Goal: Task Accomplishment & Management: Manage account settings

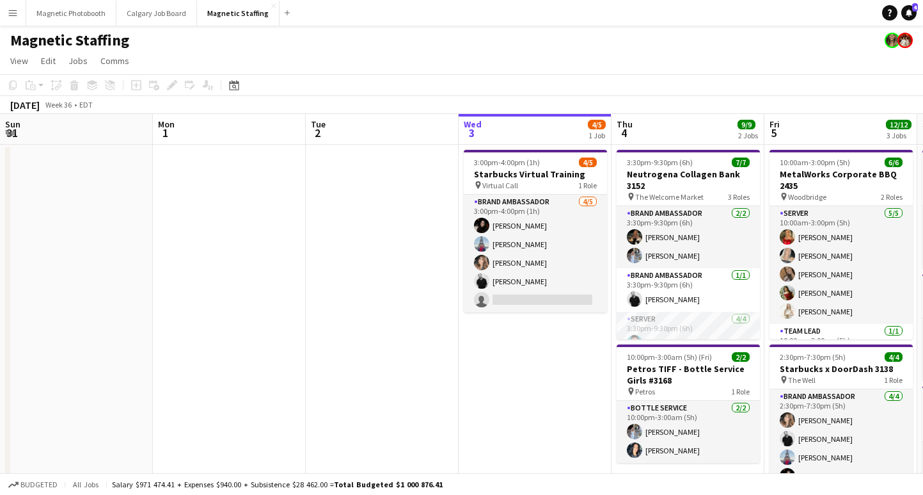
scroll to position [0, 306]
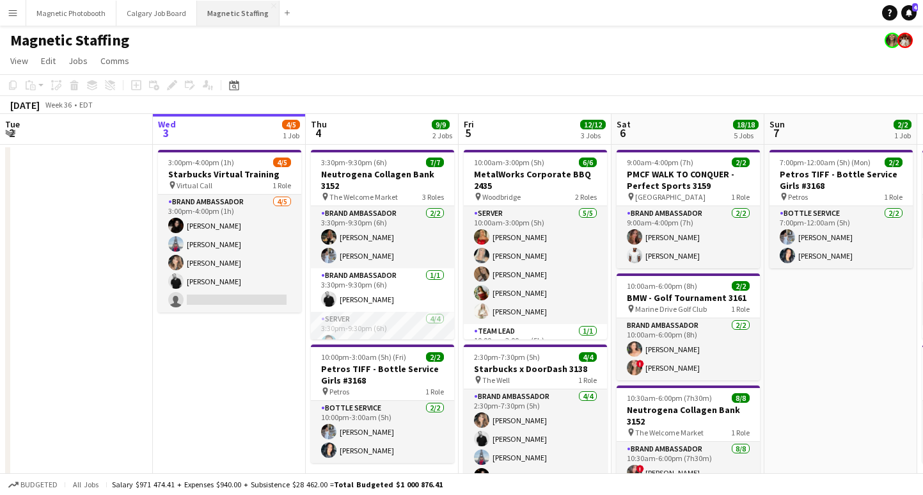
click at [237, 12] on button "Magnetic Staffing Close" at bounding box center [238, 13] width 83 height 25
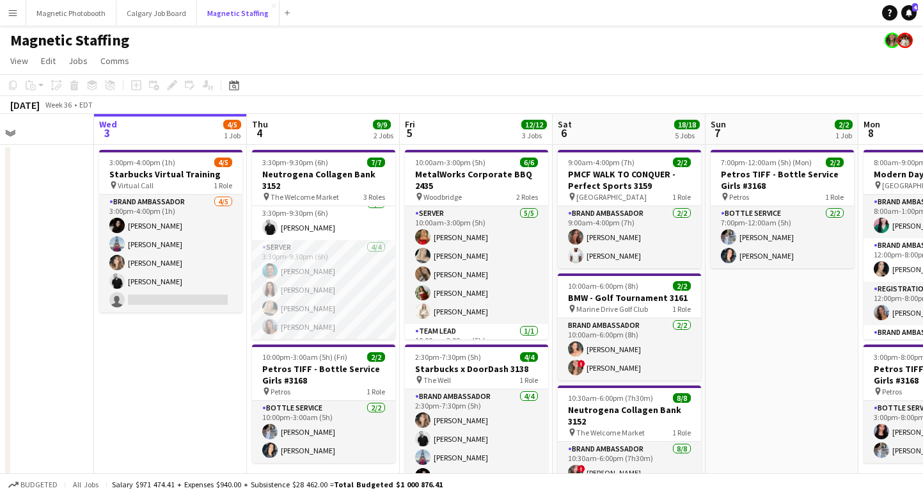
scroll to position [0, 0]
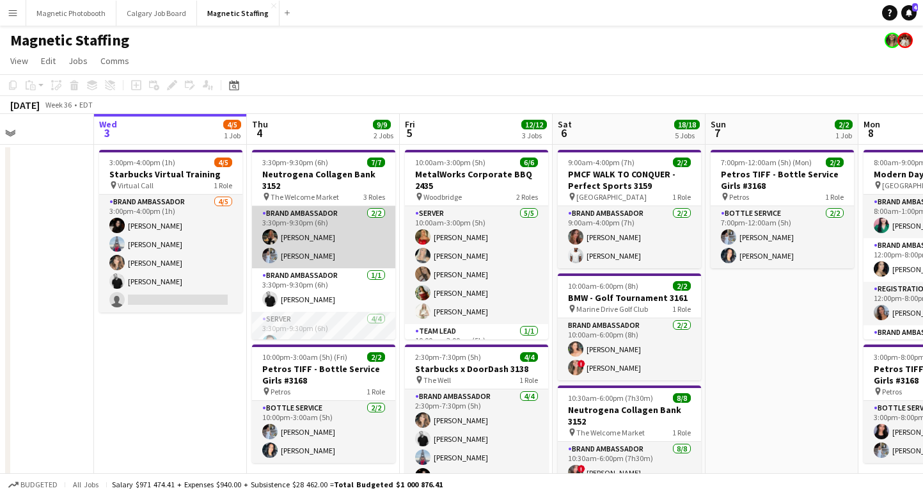
click at [329, 264] on app-card-role "Brand Ambassador [DATE] 3:30pm-9:30pm (6h) [PERSON_NAME] [PERSON_NAME]" at bounding box center [323, 237] width 143 height 62
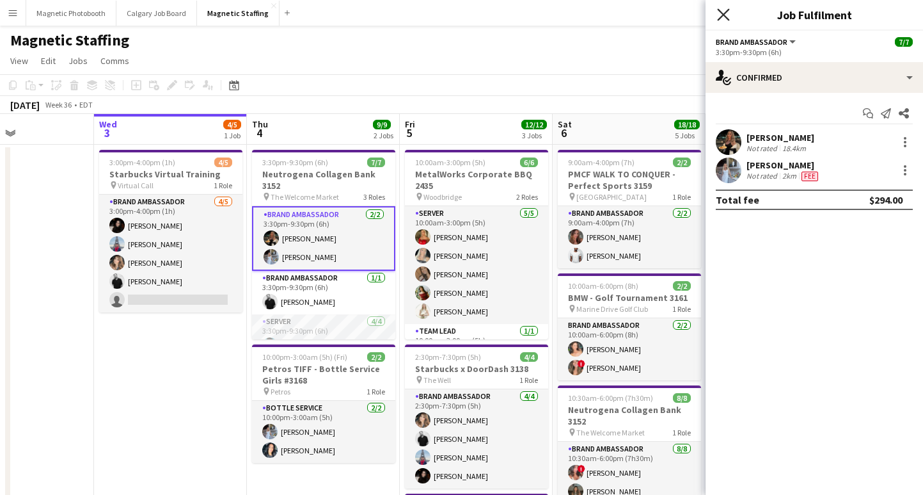
click at [727, 12] on icon at bounding box center [723, 14] width 12 height 12
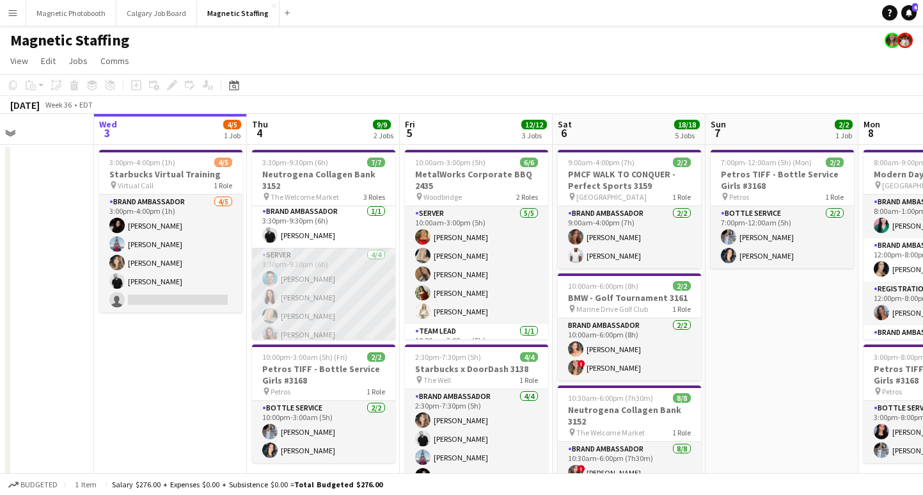
click at [325, 277] on app-card-role "Server [DATE] 3:30pm-9:30pm (6h) [PERSON_NAME] [PERSON_NAME] [PERSON_NAME] [PER…" at bounding box center [323, 297] width 143 height 99
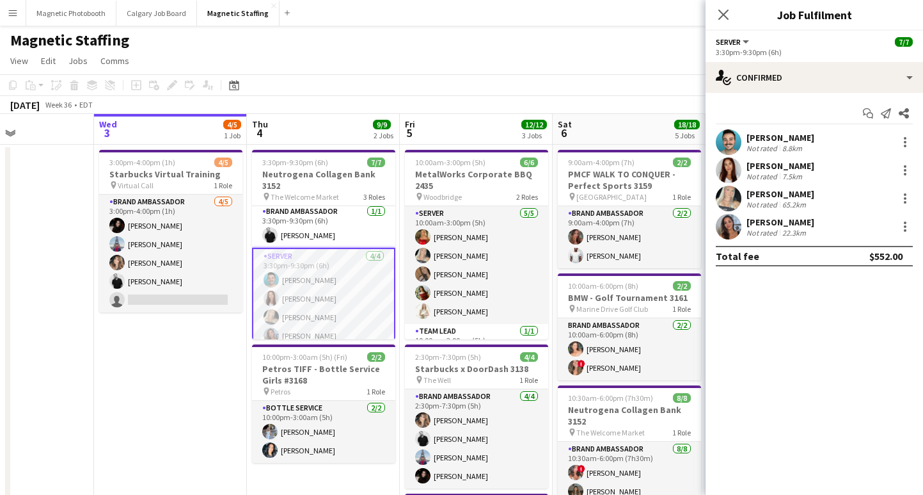
click at [849, 61] on app-options-switcher "Server All roles Server [DATE] 3:30pm-9:30pm (6h)" at bounding box center [815, 46] width 218 height 31
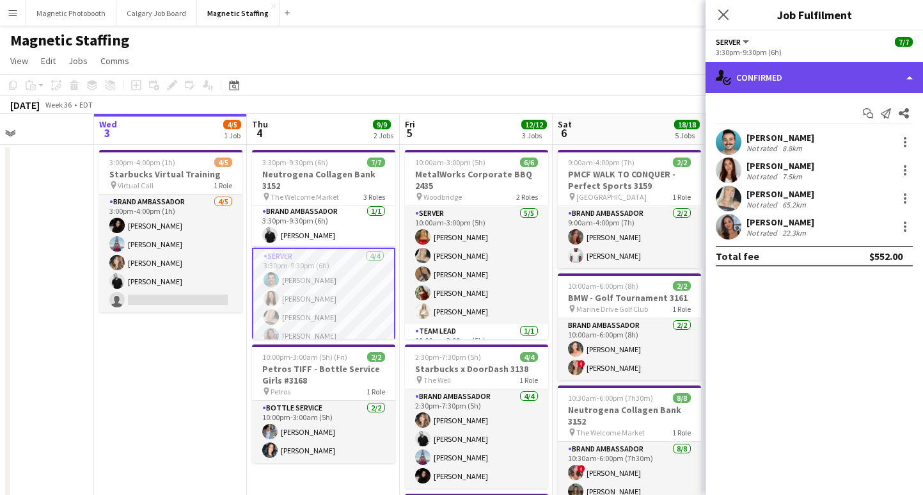
click at [847, 83] on div "single-neutral-actions-check-2 Confirmed" at bounding box center [815, 77] width 218 height 31
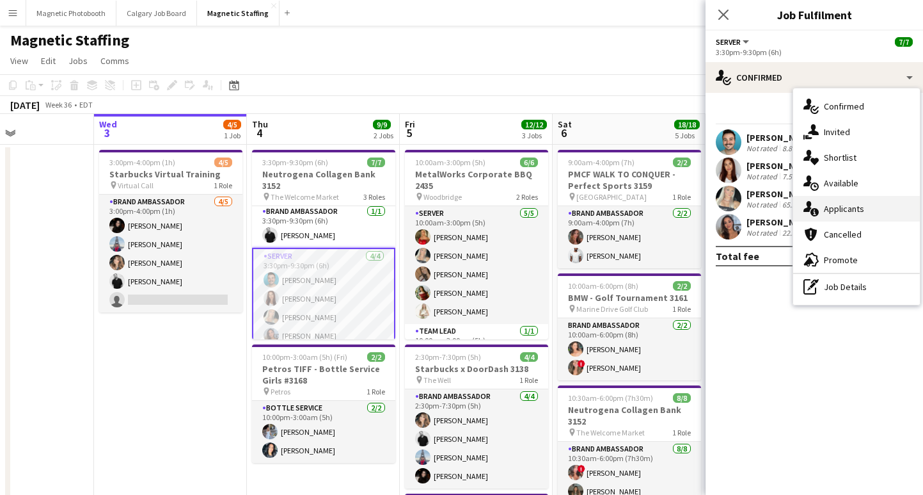
click at [866, 214] on div "single-neutral-actions-information Applicants" at bounding box center [856, 209] width 127 height 26
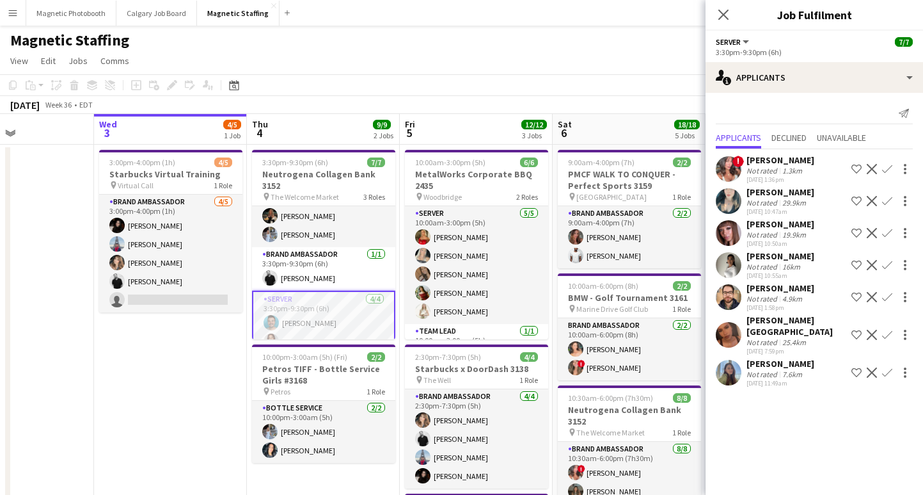
scroll to position [0, 0]
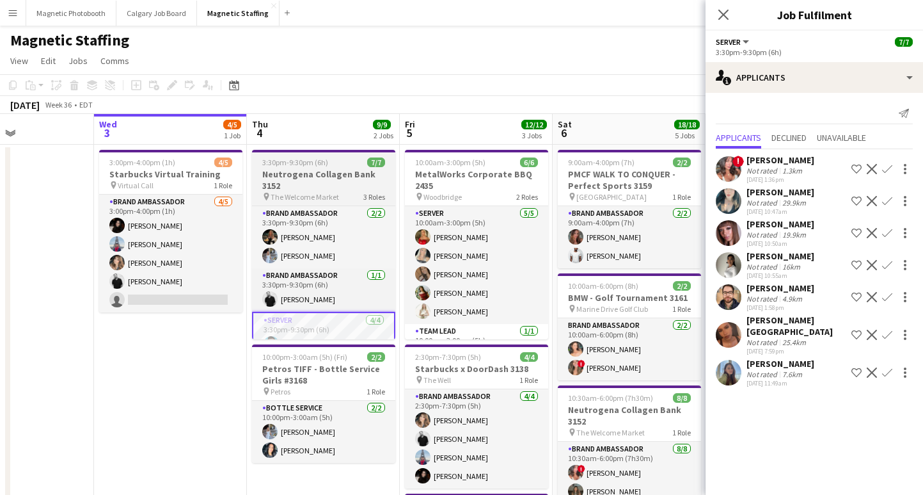
click at [333, 175] on h3 "Neutrogena Collagen Bank 3152" at bounding box center [323, 179] width 143 height 23
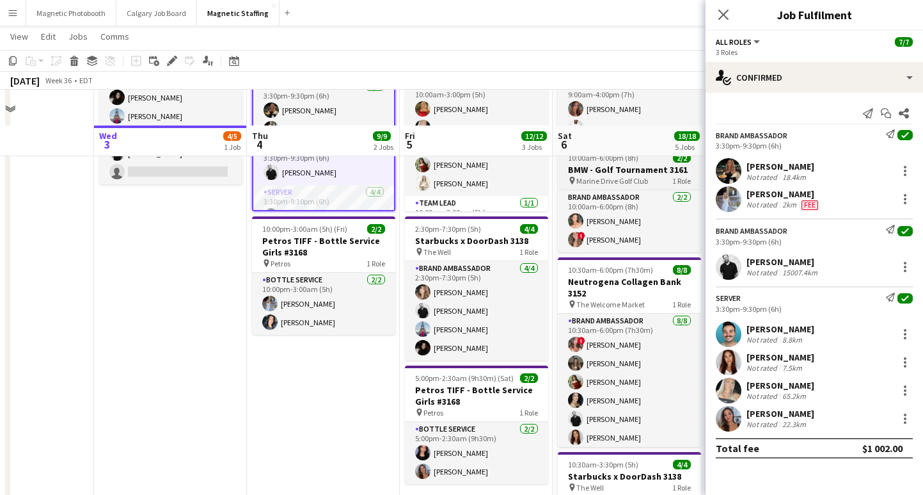
scroll to position [171, 0]
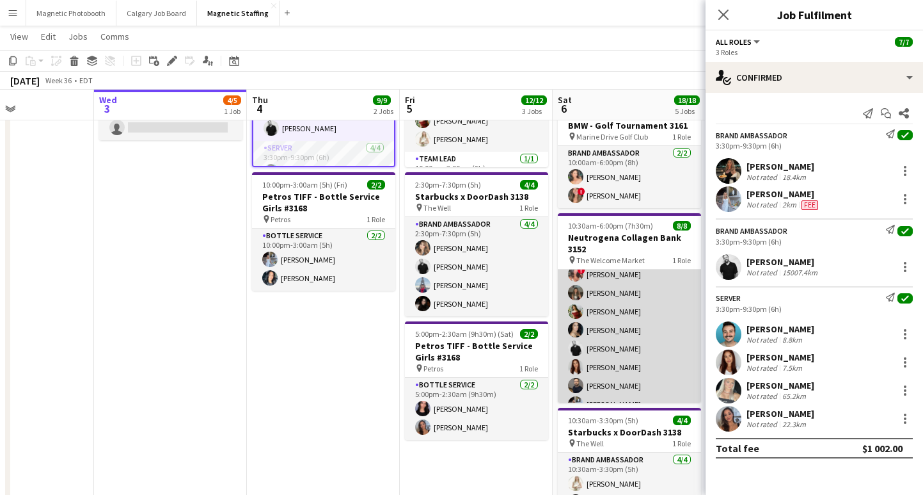
click at [622, 355] on app-card-role "Brand Ambassador [DATE] 10:30am-6:00pm (7h30m) ! [PERSON_NAME] [PERSON_NAME] [P…" at bounding box center [629, 329] width 143 height 173
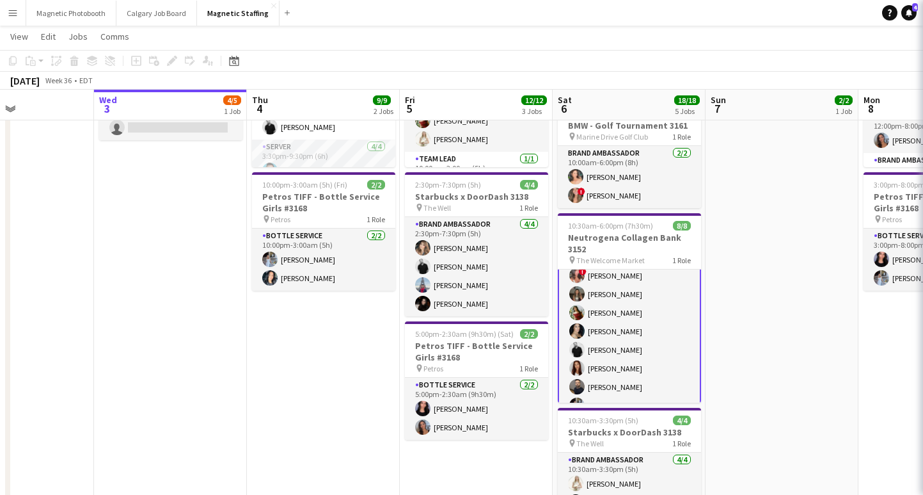
scroll to position [28, 0]
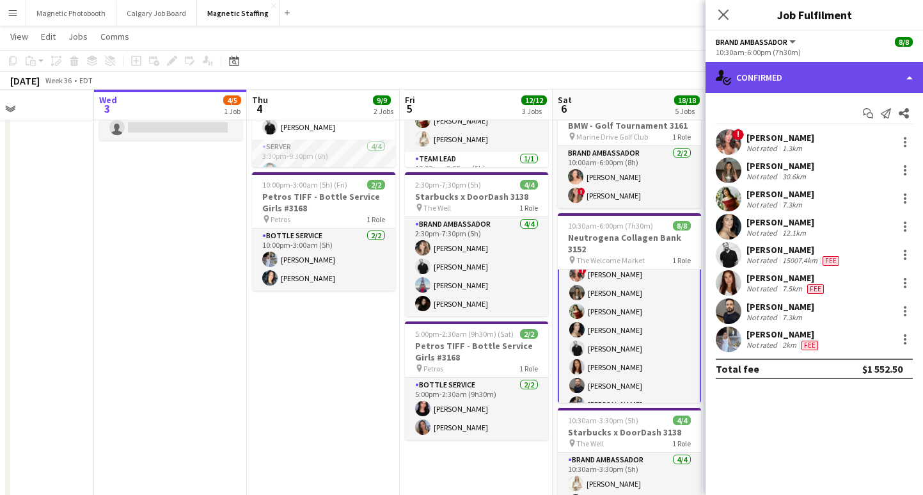
click at [790, 77] on div "single-neutral-actions-check-2 Confirmed" at bounding box center [815, 77] width 218 height 31
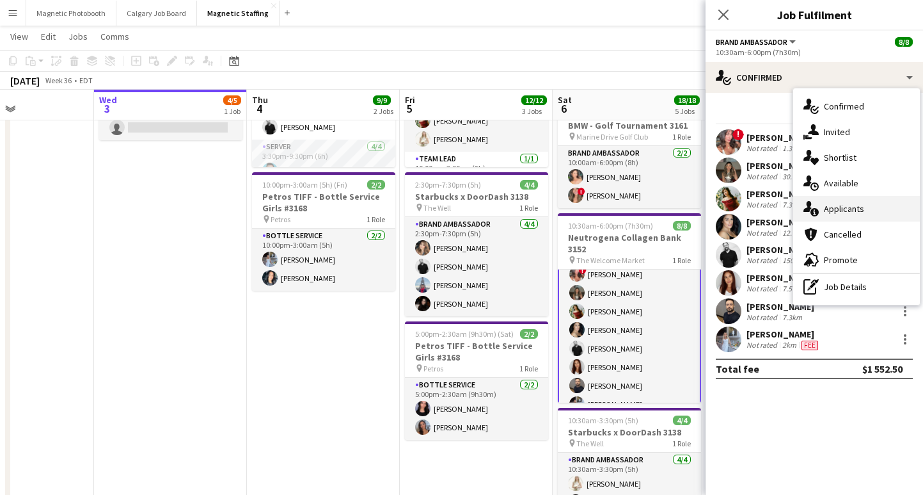
click at [843, 203] on span "Applicants" at bounding box center [844, 209] width 40 height 12
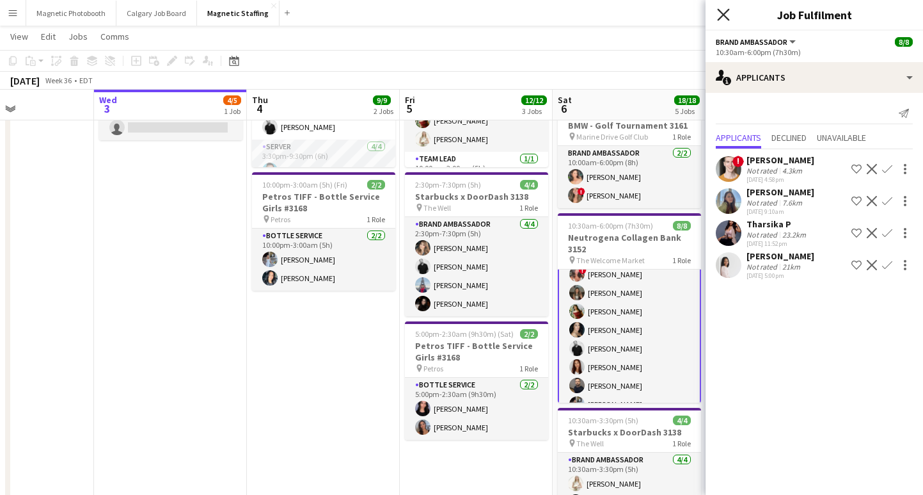
click at [725, 17] on icon at bounding box center [723, 14] width 12 height 12
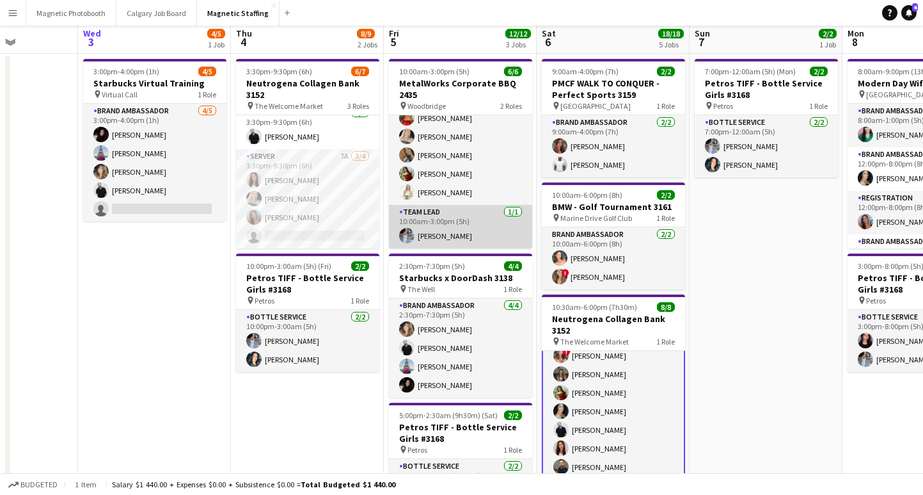
scroll to position [119, 0]
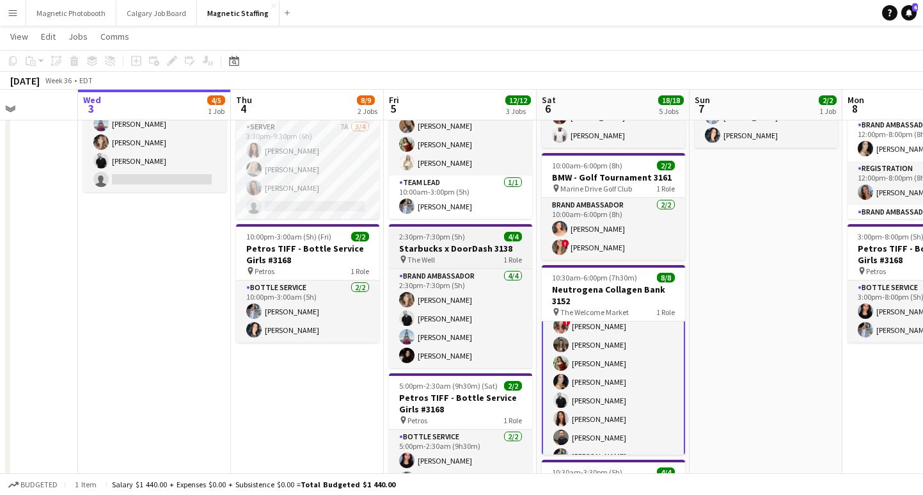
click at [481, 255] on div "pin The Well 1 Role" at bounding box center [460, 259] width 143 height 10
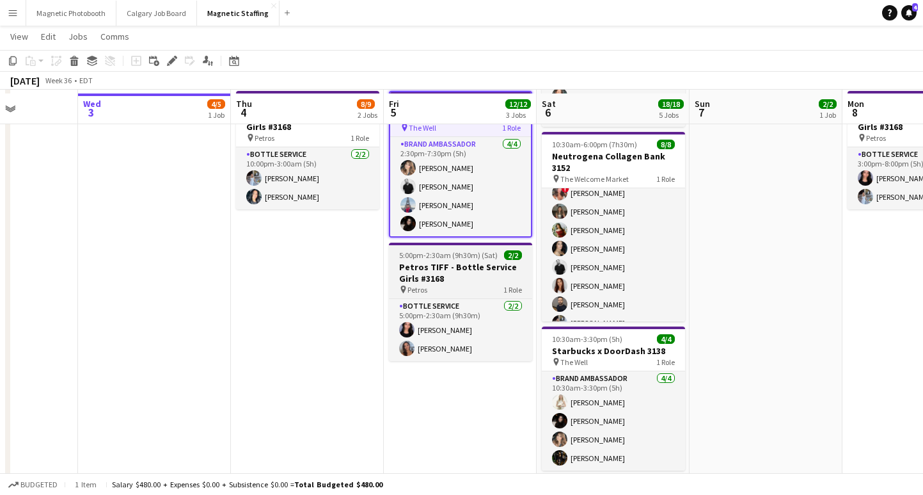
scroll to position [256, 0]
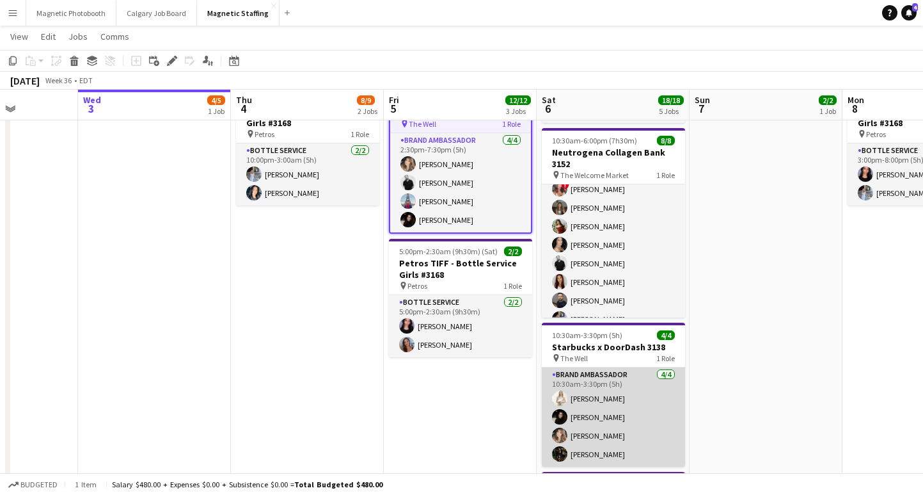
click at [589, 452] on app-card-role "Brand Ambassador [DATE] 10:30am-3:30pm (5h) [PERSON_NAME] [PERSON_NAME] [PERSON…" at bounding box center [613, 416] width 143 height 99
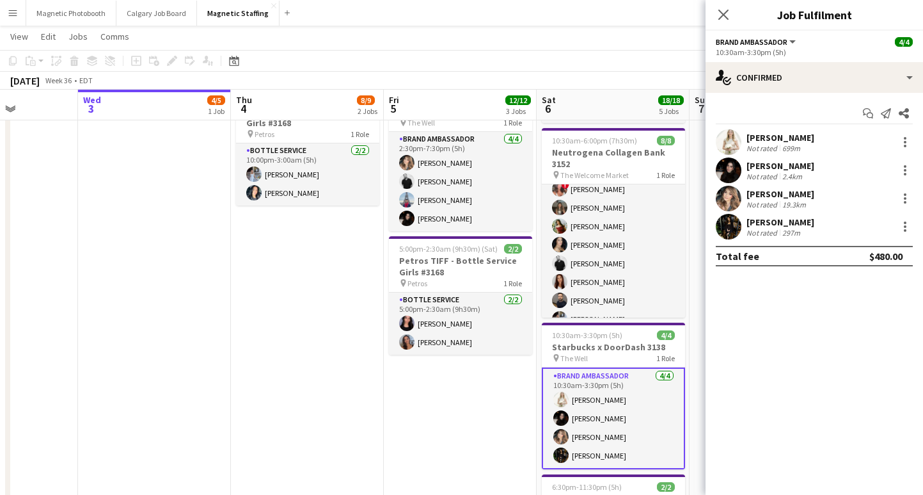
click at [804, 225] on div "[PERSON_NAME] Not rated 297m" at bounding box center [815, 227] width 218 height 26
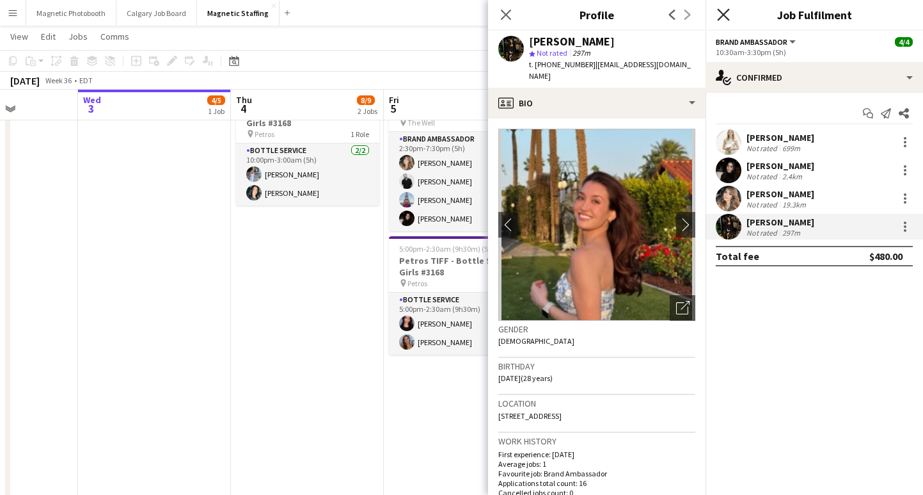
click at [722, 17] on icon "Close pop-in" at bounding box center [723, 14] width 12 height 12
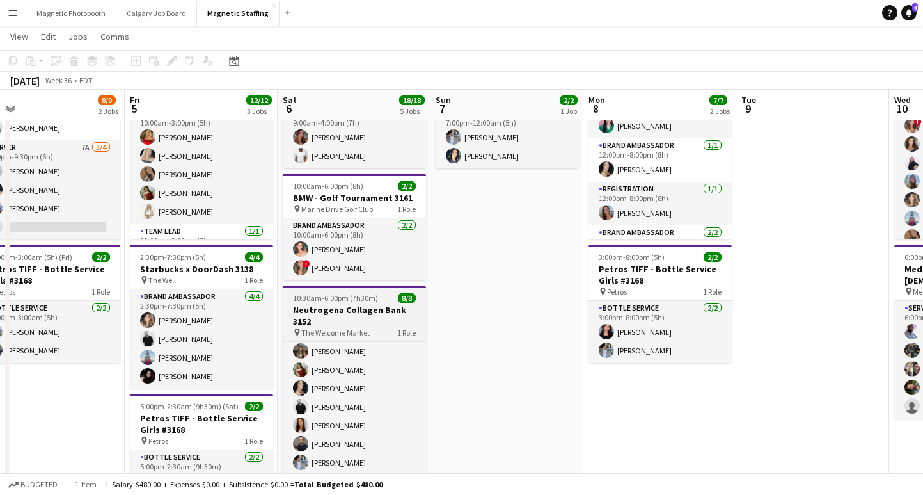
scroll to position [0, 0]
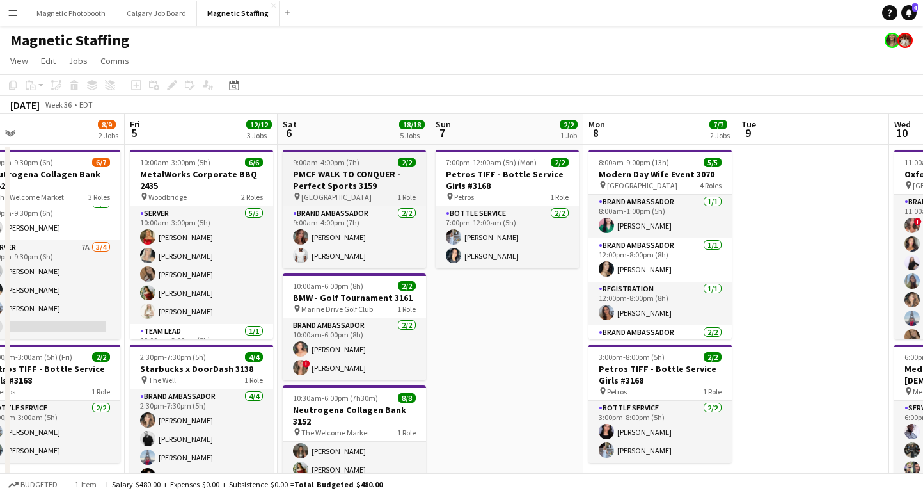
click at [354, 176] on h3 "PMCF WALK TO CONQUER - Perfect Sports 3159" at bounding box center [354, 179] width 143 height 23
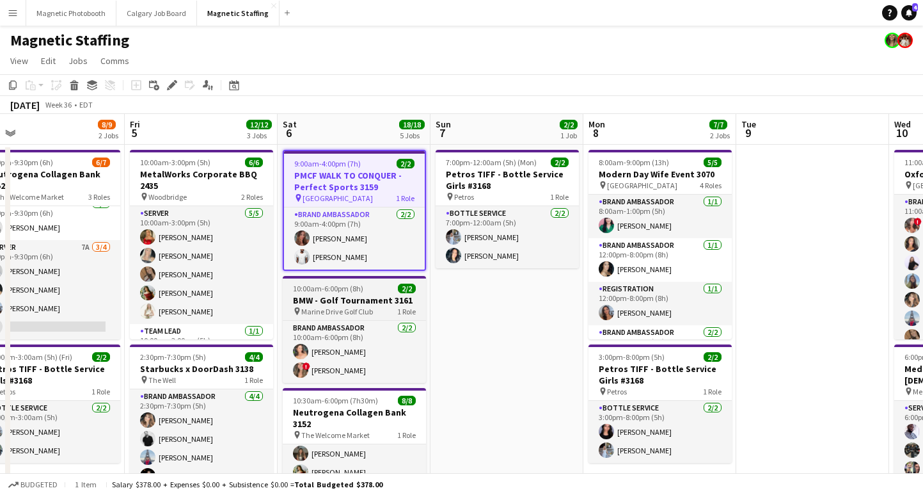
click at [331, 297] on h3 "BMW - Golf Tournament 3161" at bounding box center [354, 300] width 143 height 12
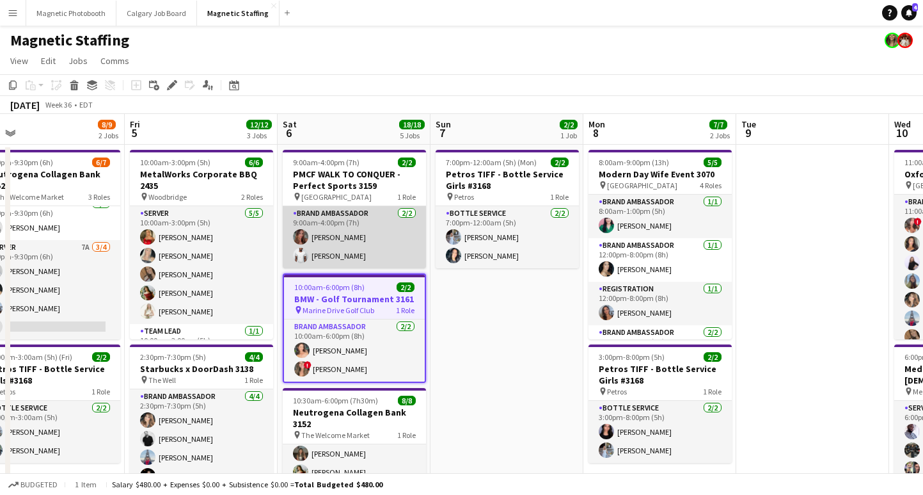
click at [342, 258] on app-card-role "Brand Ambassador [DATE] 9:00am-4:00pm (7h) [PERSON_NAME] [PERSON_NAME]" at bounding box center [354, 237] width 143 height 62
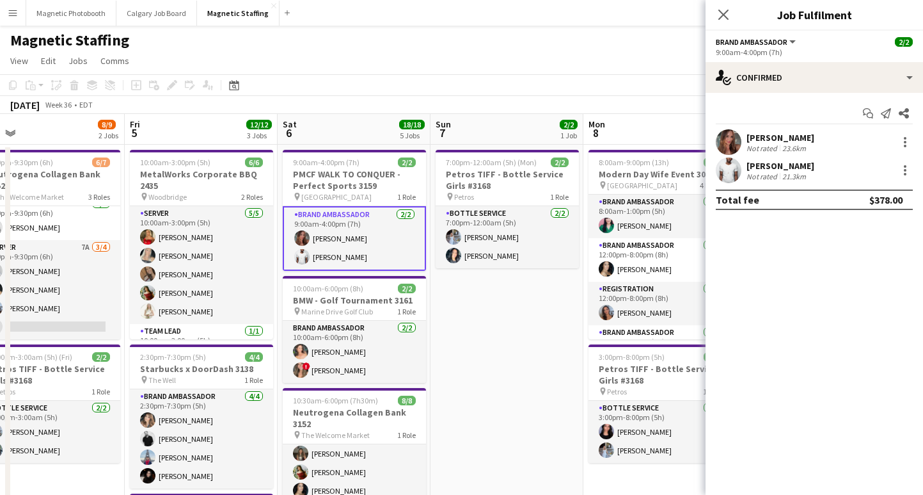
click at [784, 170] on div "[PERSON_NAME]" at bounding box center [781, 166] width 68 height 12
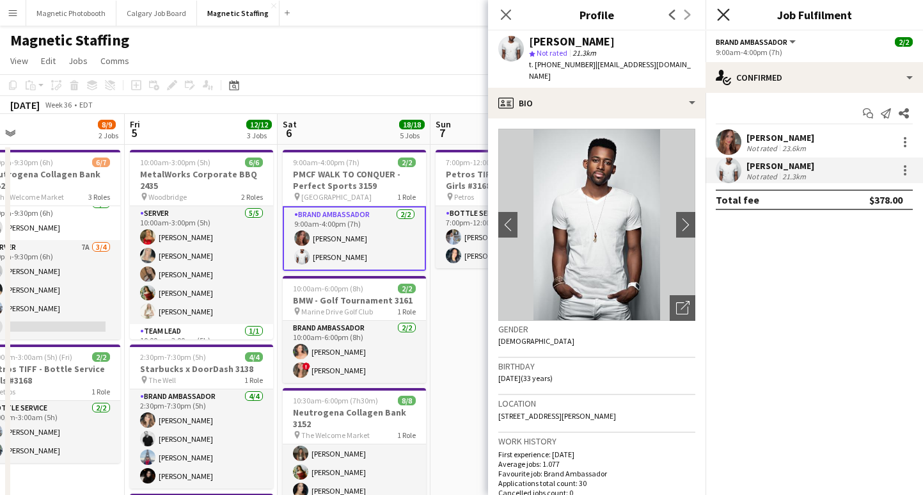
click at [724, 20] on icon "Close pop-in" at bounding box center [723, 14] width 12 height 12
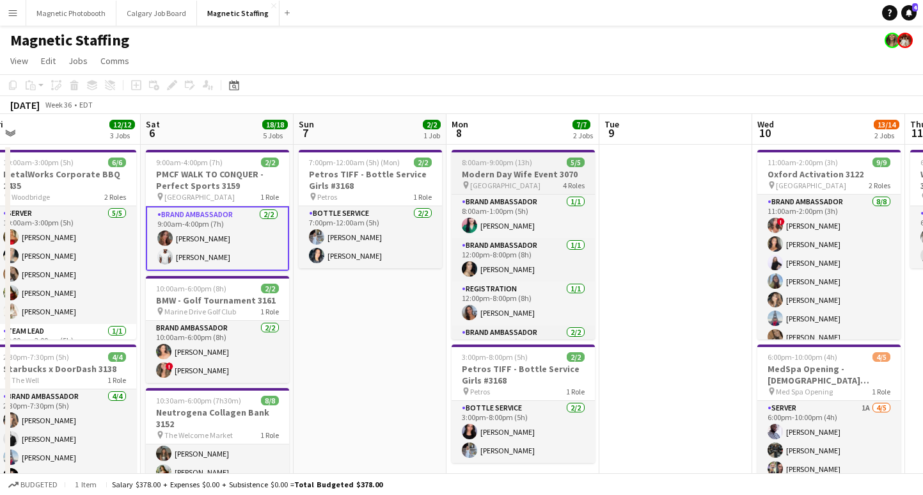
click at [536, 172] on h3 "Modern Day Wife Event 3070" at bounding box center [523, 174] width 143 height 12
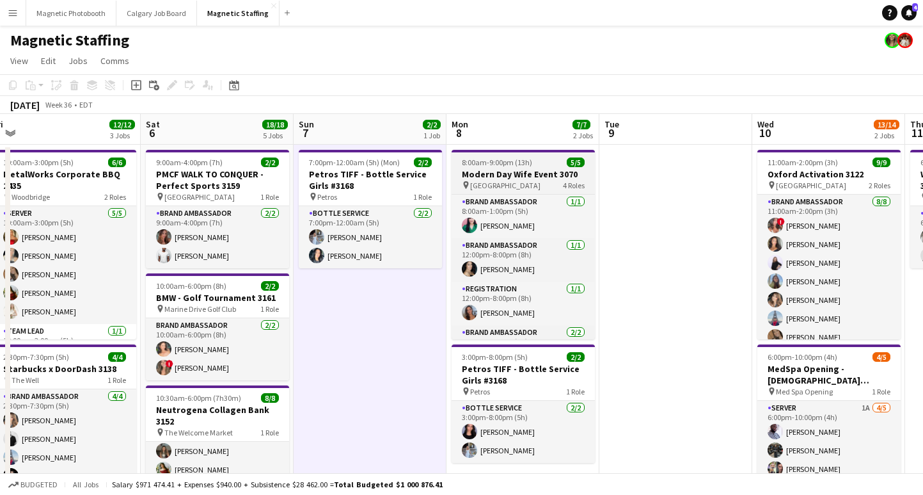
click at [579, 166] on span "5/5" at bounding box center [576, 162] width 18 height 10
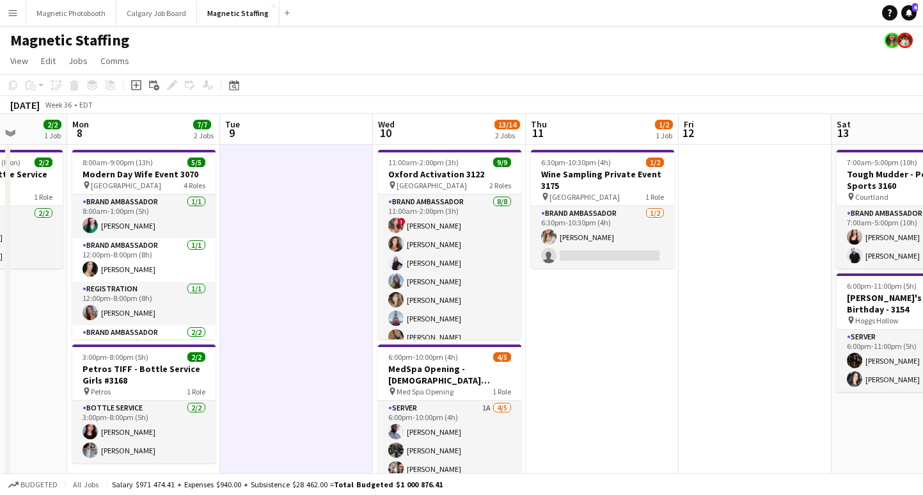
scroll to position [0, 546]
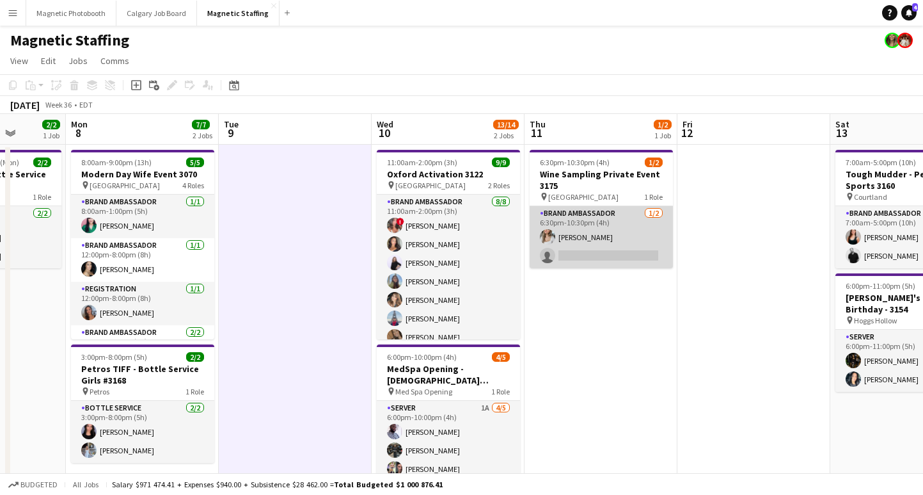
click at [605, 252] on app-card-role "Brand Ambassador [DATE] 6:30pm-10:30pm (4h) [PERSON_NAME] single-neutral-actions" at bounding box center [601, 237] width 143 height 62
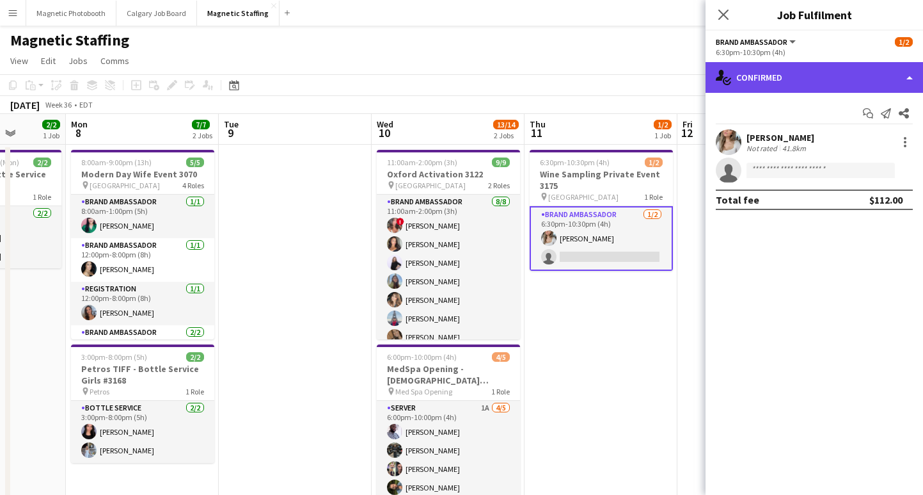
click at [792, 78] on div "single-neutral-actions-check-2 Confirmed" at bounding box center [815, 77] width 218 height 31
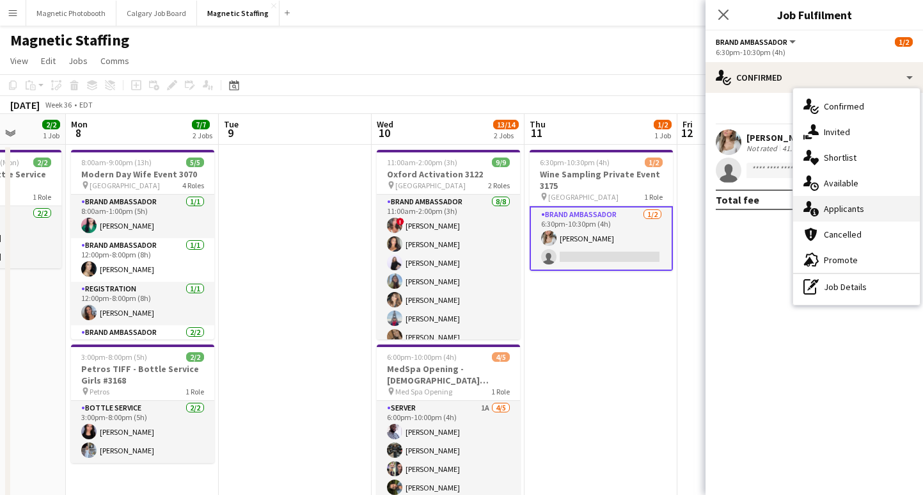
click at [828, 212] on span "Applicants" at bounding box center [844, 209] width 40 height 12
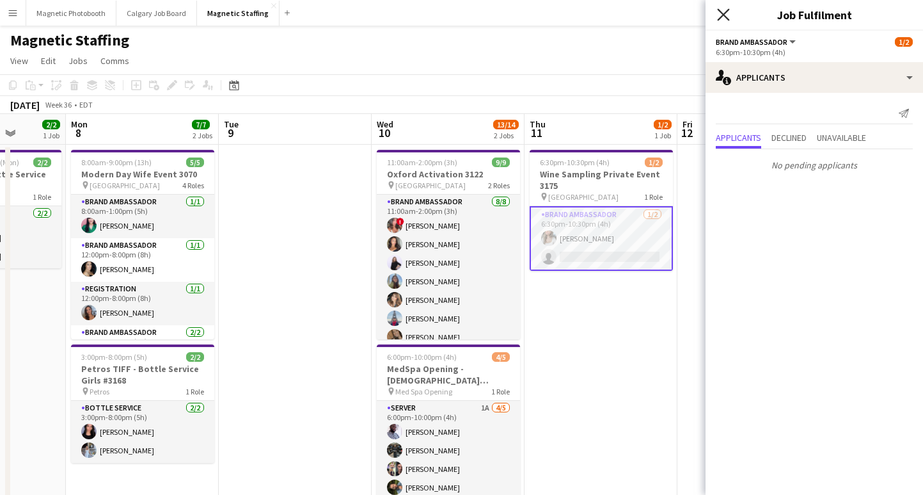
click at [724, 18] on icon "Close pop-in" at bounding box center [723, 14] width 12 height 12
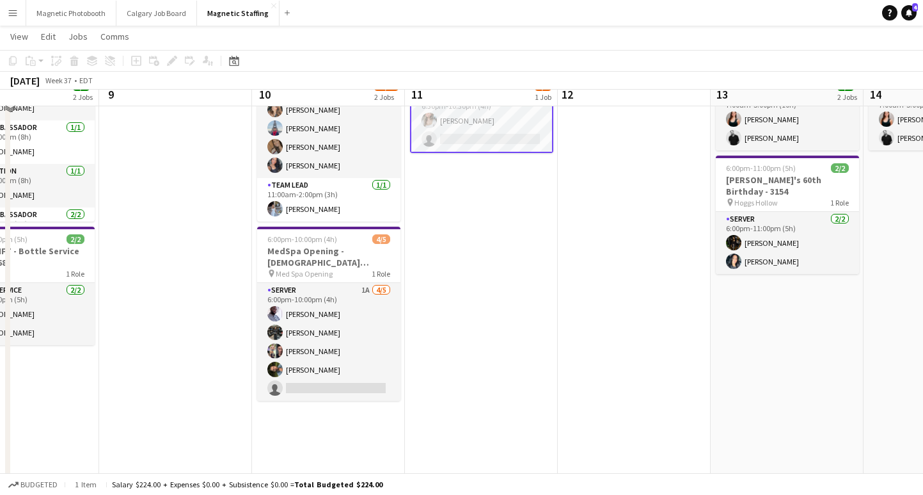
scroll to position [123, 0]
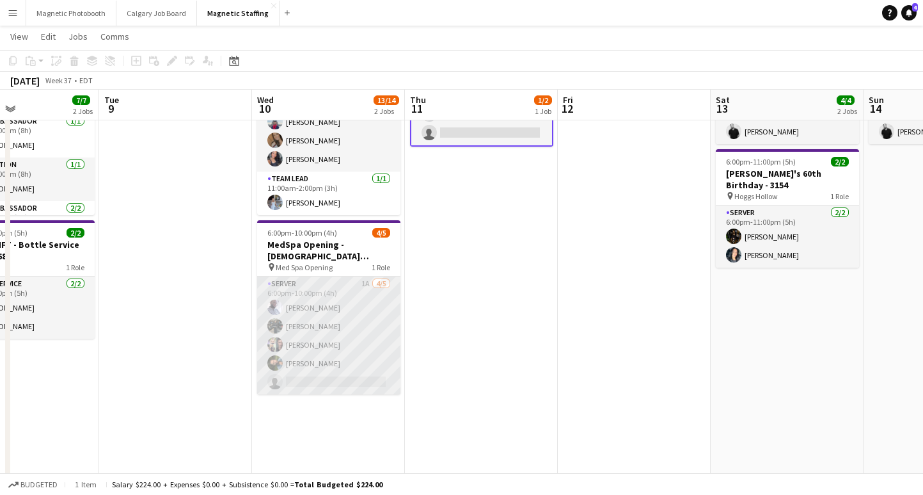
click at [310, 363] on app-card-role "Server 1A [DATE] 6:00pm-10:00pm (4h) [PERSON_NAME] [PERSON_NAME] [PERSON_NAME] …" at bounding box center [328, 335] width 143 height 118
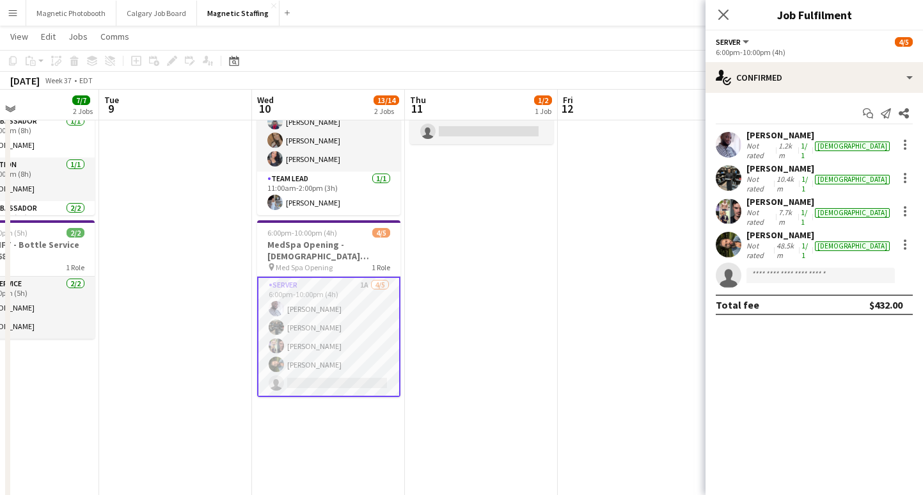
click at [773, 229] on div "[PERSON_NAME] Not rated 48.5km 1/1 [DEMOGRAPHIC_DATA]" at bounding box center [815, 244] width 218 height 31
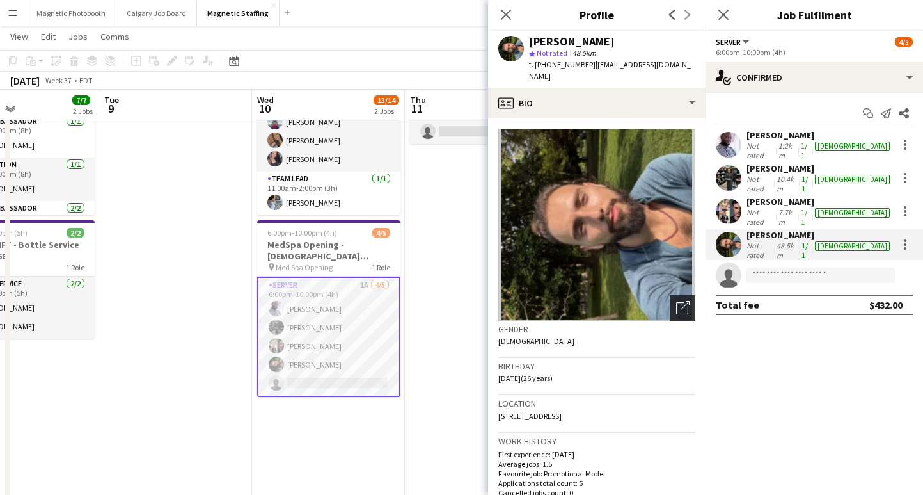
click at [679, 295] on div "Open photos pop-in" at bounding box center [683, 308] width 26 height 26
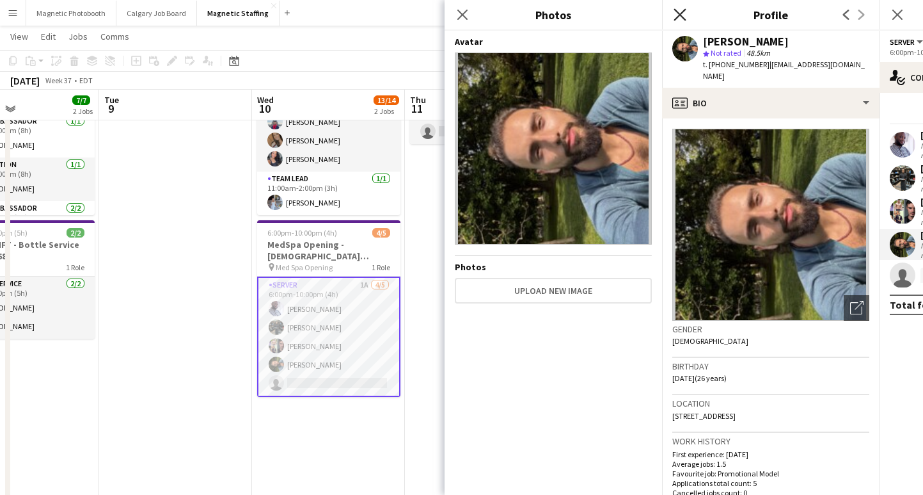
click at [675, 18] on icon at bounding box center [680, 14] width 12 height 12
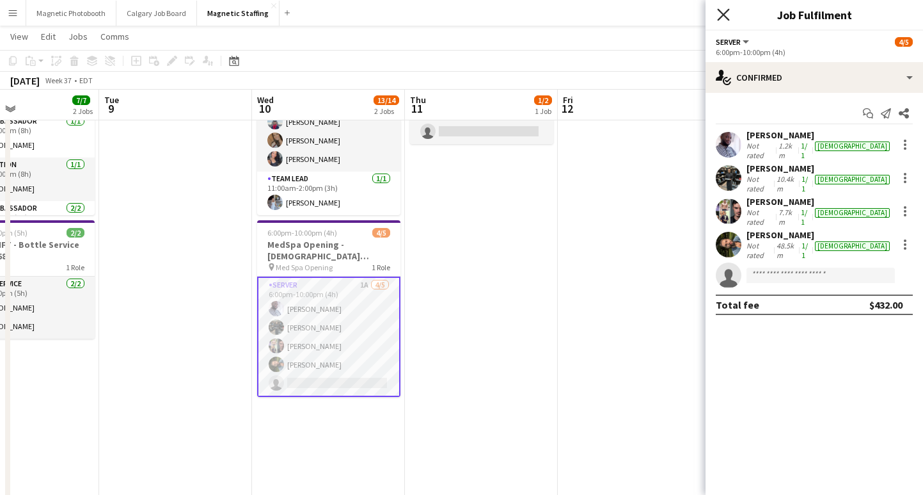
click at [725, 14] on icon "Close pop-in" at bounding box center [723, 14] width 12 height 12
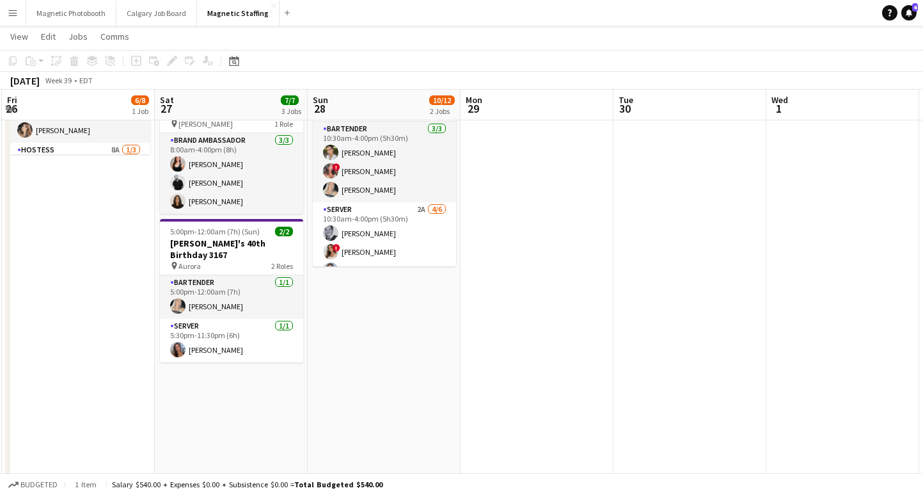
scroll to position [182, 0]
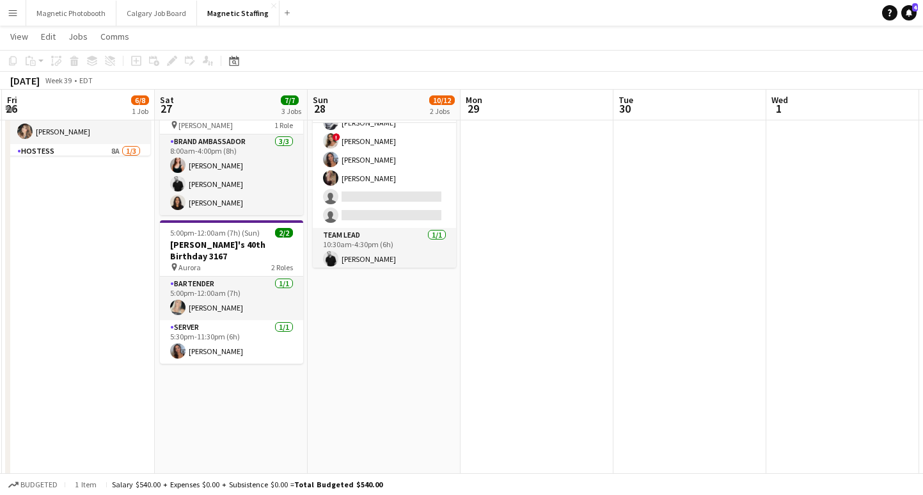
click at [358, 189] on app-card-role "Server 2A [DATE] 10:30am-4:00pm (5h30m) [PERSON_NAME] ! [PERSON_NAME] [PERSON_N…" at bounding box center [384, 160] width 143 height 136
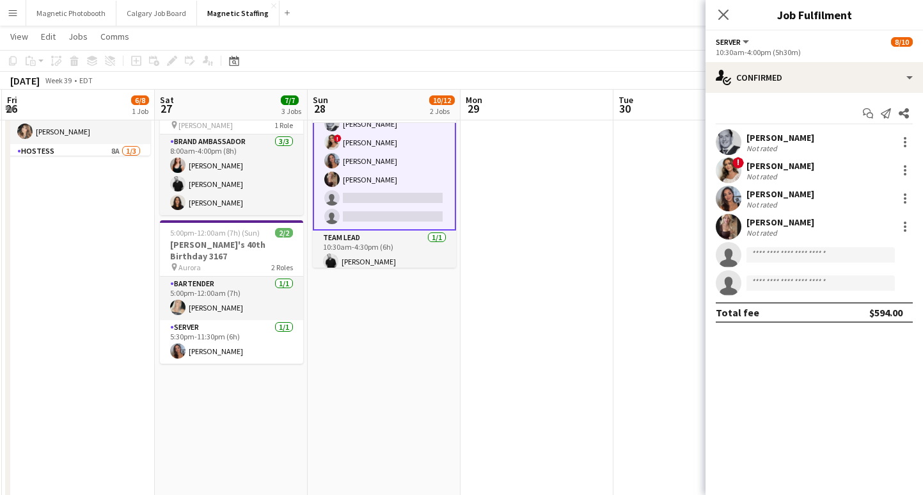
scroll to position [113, 0]
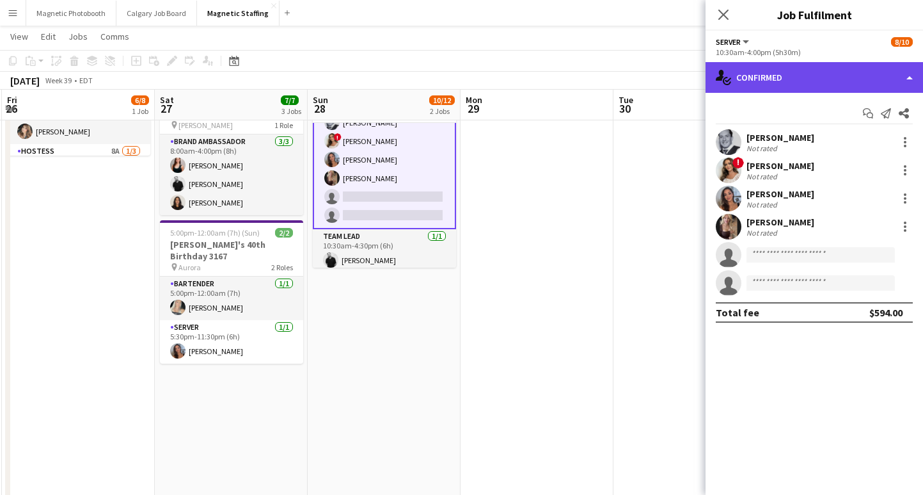
click at [752, 91] on div "single-neutral-actions-check-2 Confirmed" at bounding box center [815, 77] width 218 height 31
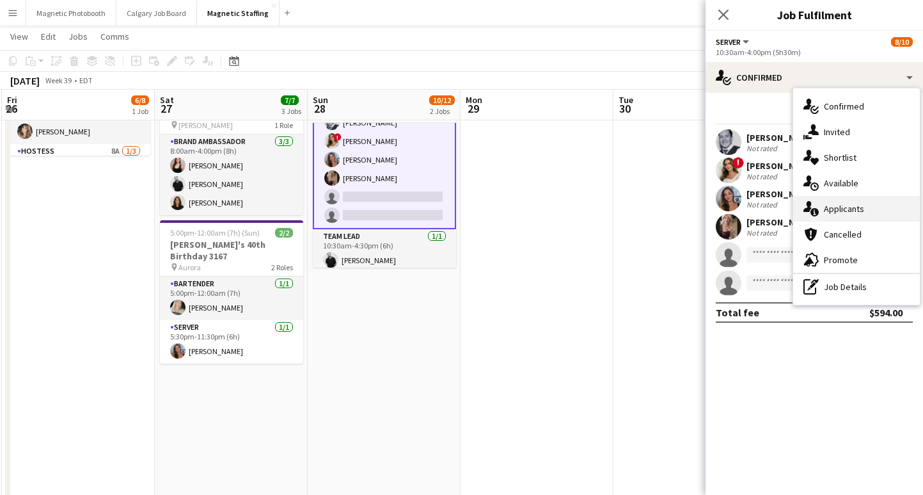
click at [863, 203] on div "single-neutral-actions-information Applicants" at bounding box center [856, 209] width 127 height 26
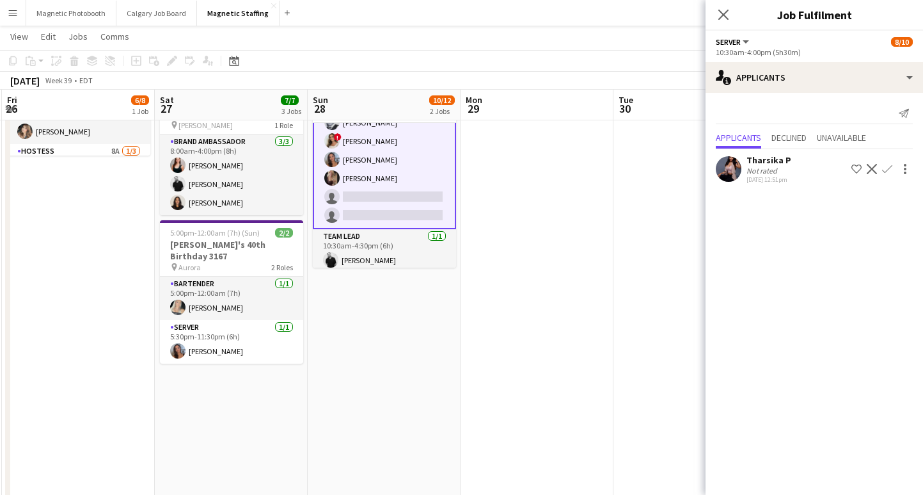
click at [727, 15] on icon "Close pop-in" at bounding box center [724, 15] width 10 height 10
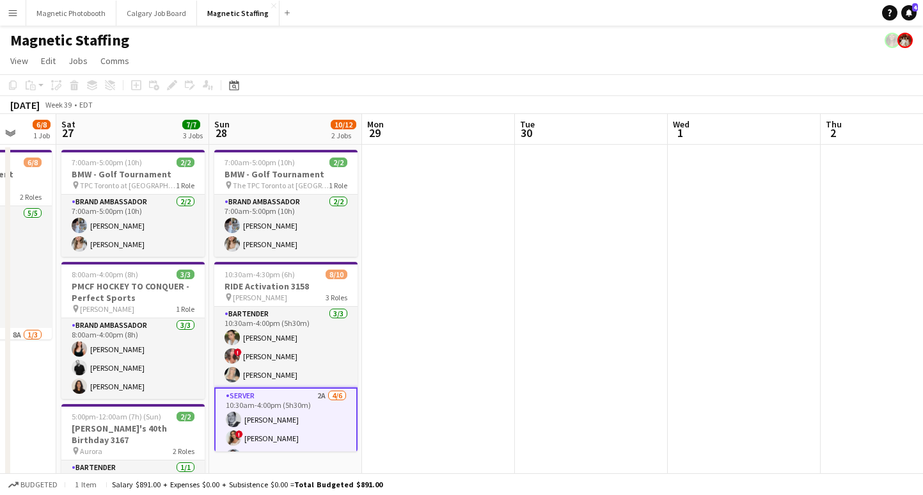
scroll to position [0, 532]
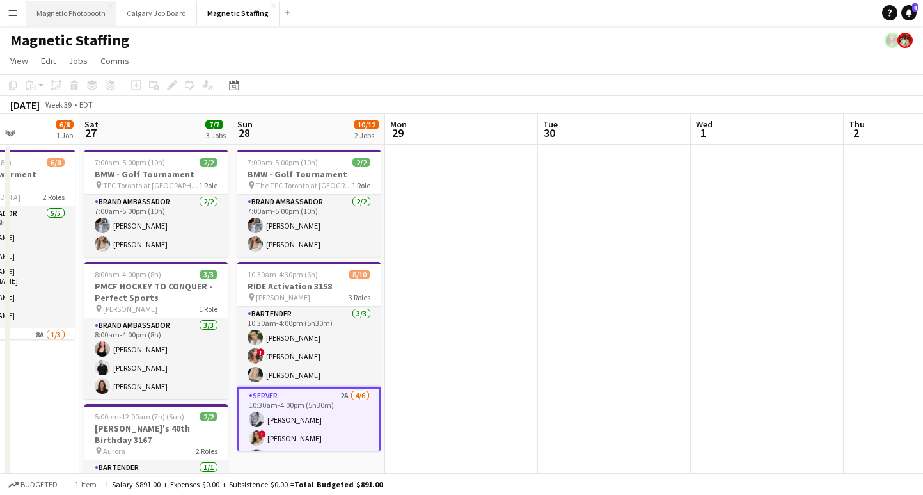
click at [81, 8] on button "Magnetic Photobooth Close" at bounding box center [71, 13] width 90 height 25
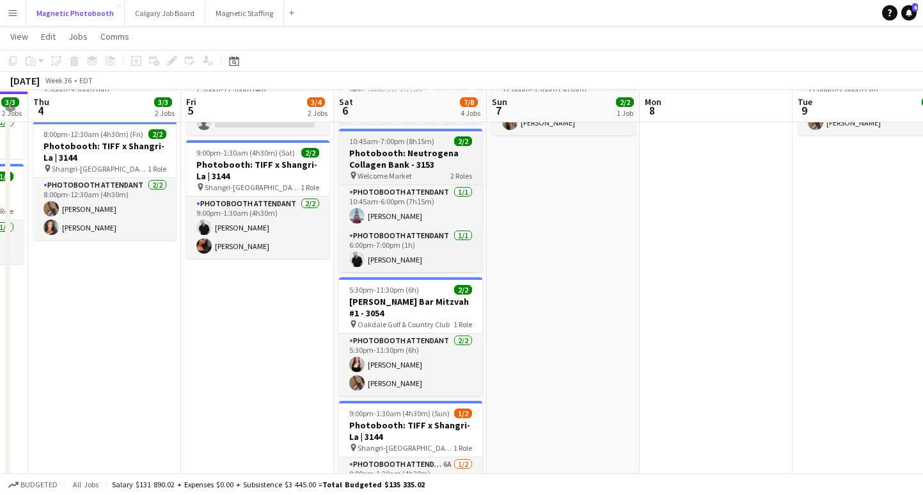
scroll to position [134, 0]
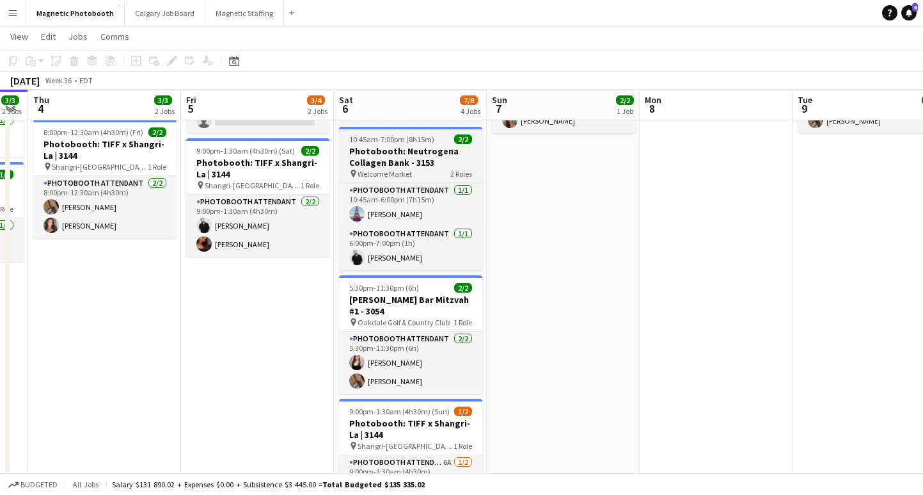
click at [389, 146] on h3 "Photobooth: Neutrogena Collagen Bank - 3153" at bounding box center [410, 156] width 143 height 23
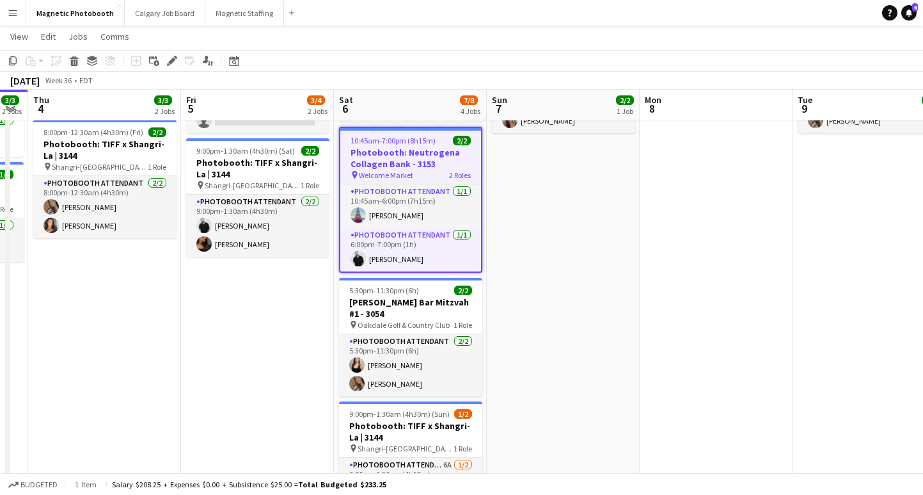
click at [297, 303] on app-date-cell "7:30pm-11:30pm (4h) 1/2 Photobooth: [PERSON_NAME] & [PERSON_NAME] Wedding - 317…" at bounding box center [257, 284] width 153 height 548
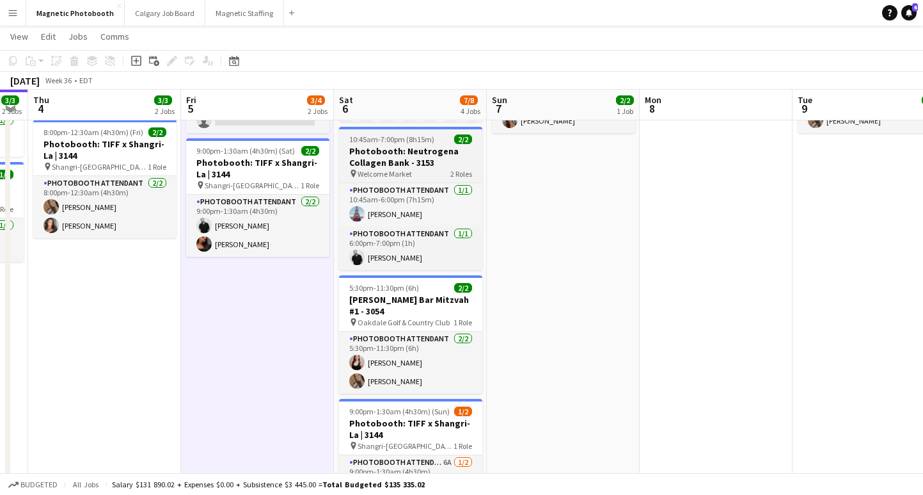
click at [429, 141] on span "10:45am-7:00pm (8h15m)" at bounding box center [391, 139] width 85 height 10
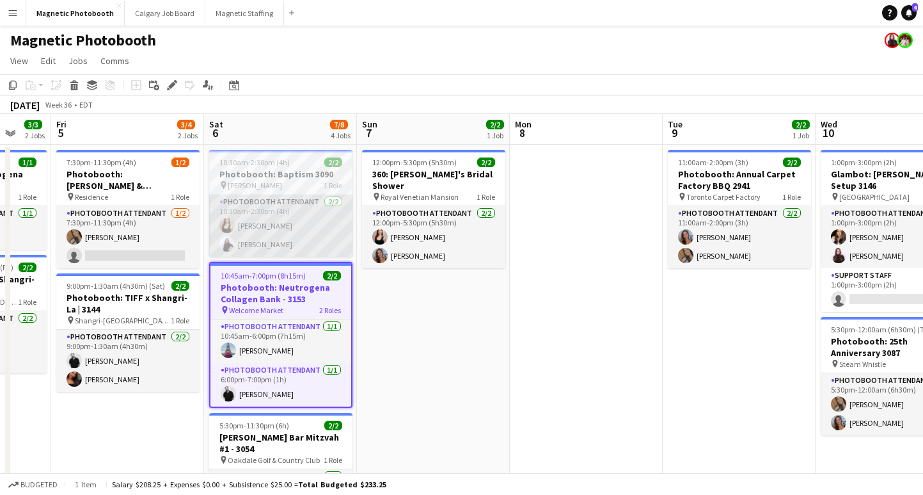
scroll to position [0, 419]
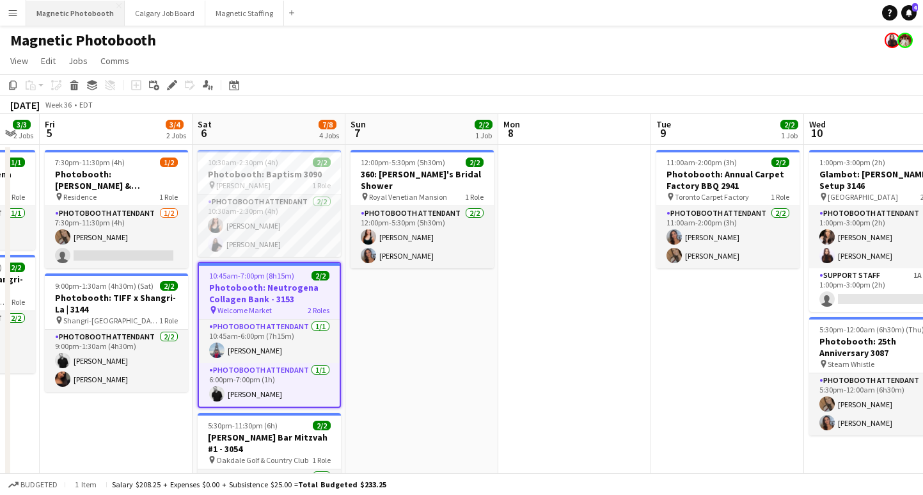
click at [81, 12] on button "Magnetic Photobooth Close" at bounding box center [75, 13] width 99 height 25
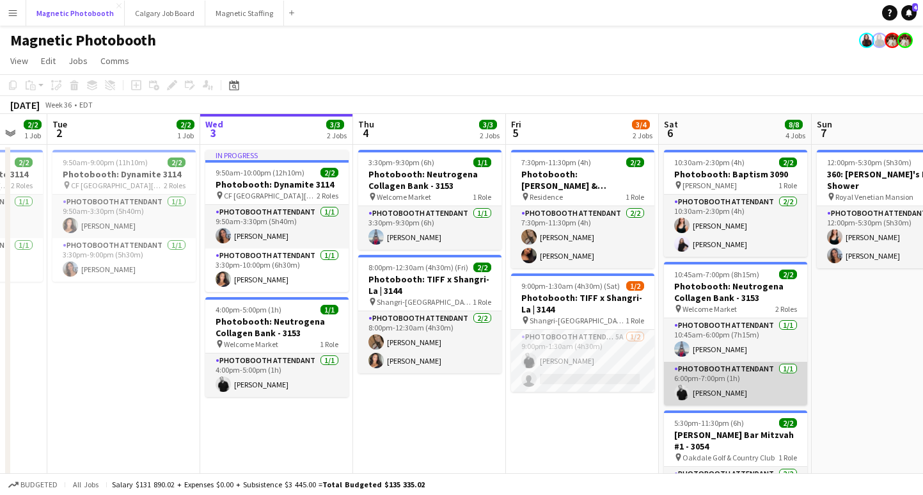
scroll to position [0, 363]
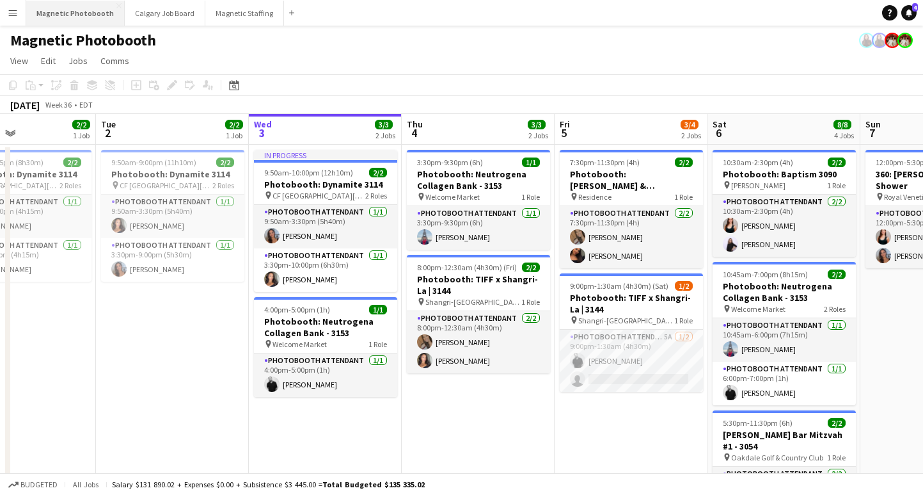
click at [76, 19] on button "Magnetic Photobooth Close" at bounding box center [75, 13] width 99 height 25
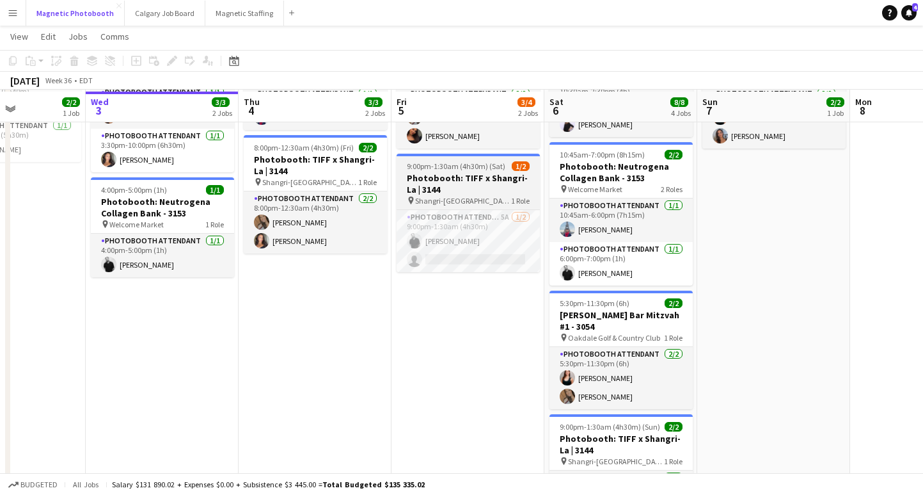
scroll to position [120, 0]
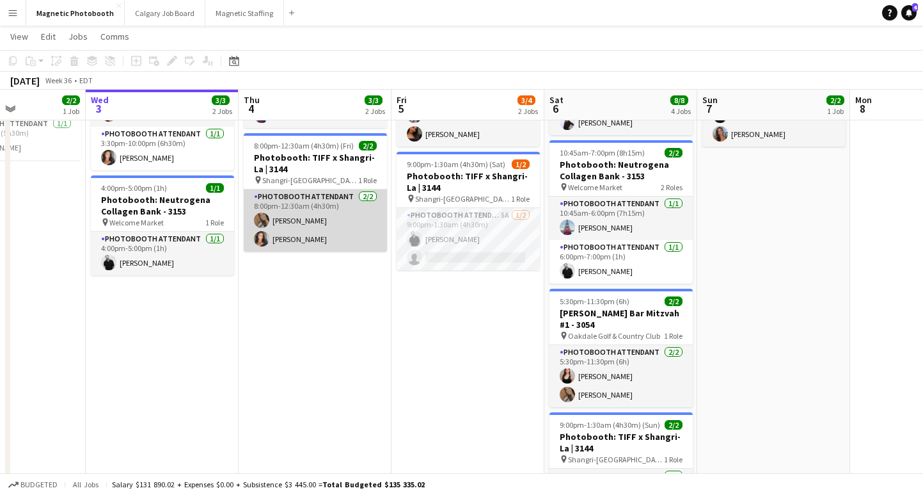
click at [294, 235] on app-card-role "Photobooth Attendant [DATE] 8:00pm-12:30am (4h30m) [PERSON_NAME] [PERSON_NAME]" at bounding box center [315, 220] width 143 height 62
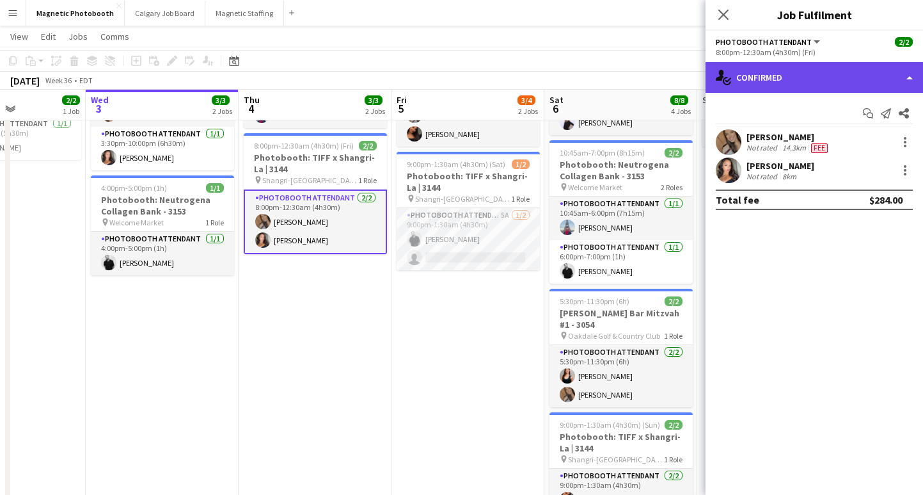
click at [756, 85] on div "single-neutral-actions-check-2 Confirmed" at bounding box center [815, 77] width 218 height 31
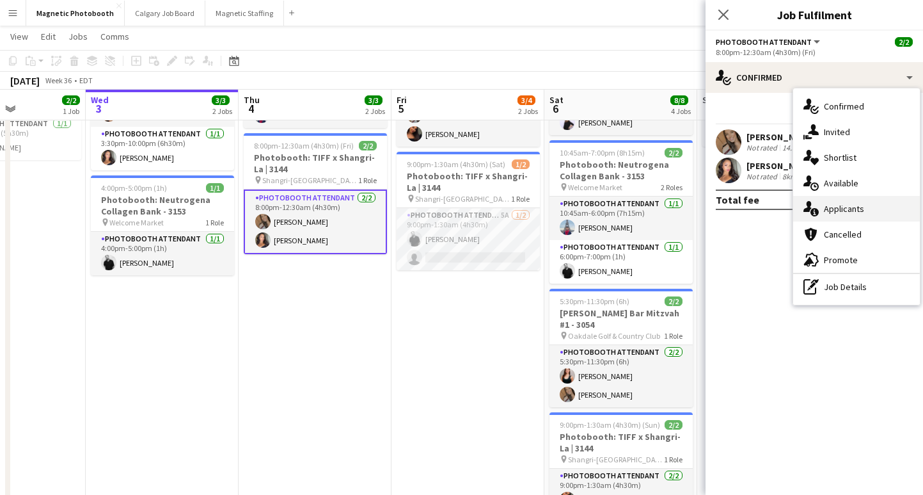
click at [839, 202] on div "single-neutral-actions-information Applicants" at bounding box center [856, 209] width 127 height 26
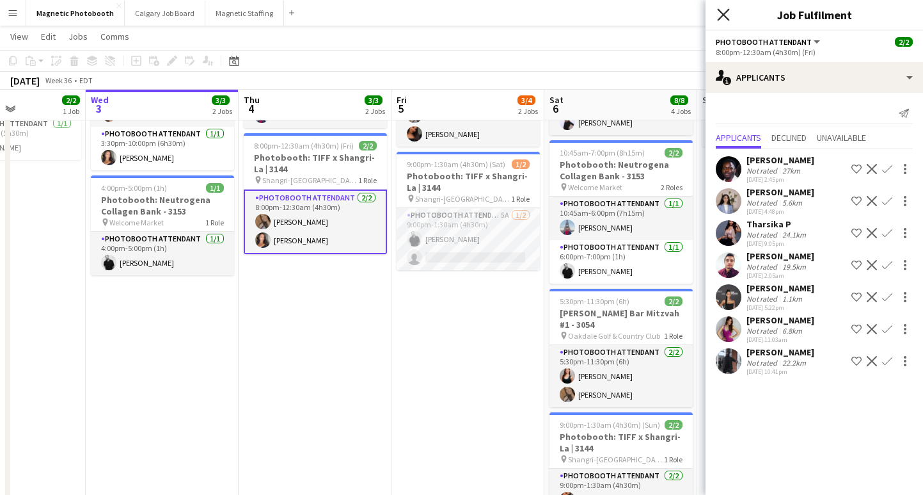
click at [722, 17] on icon at bounding box center [723, 14] width 12 height 12
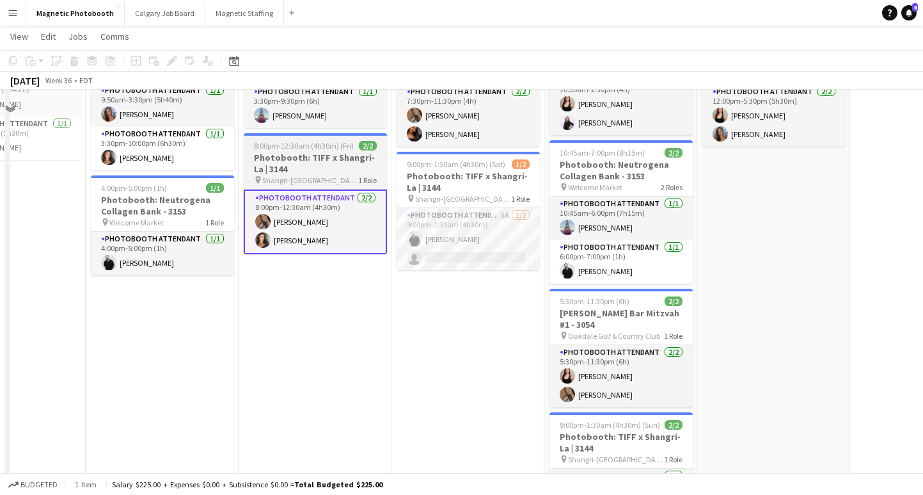
scroll to position [28, 0]
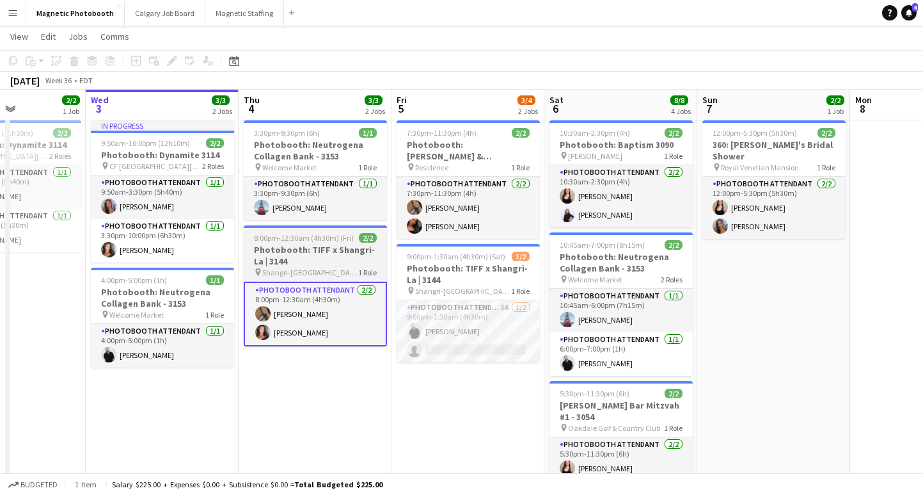
click at [329, 260] on h3 "Photobooth: TIFF x Shangri-La | 3144" at bounding box center [315, 255] width 143 height 23
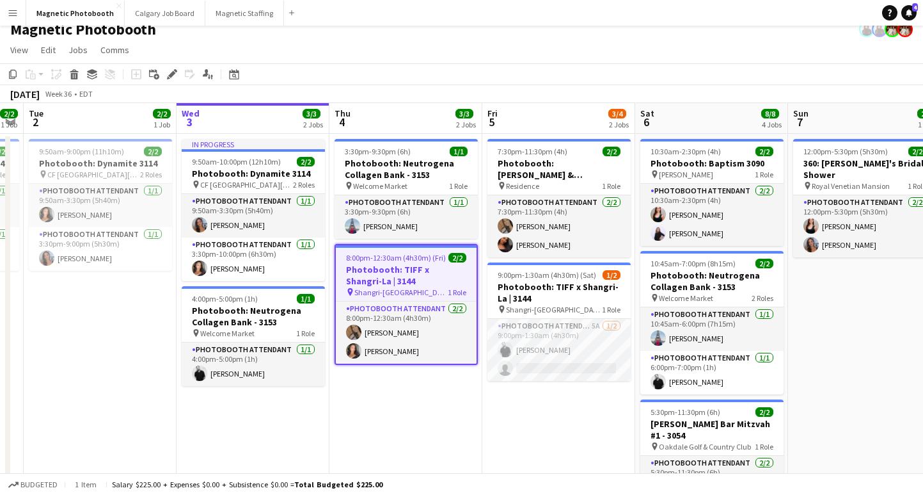
scroll to position [0, 406]
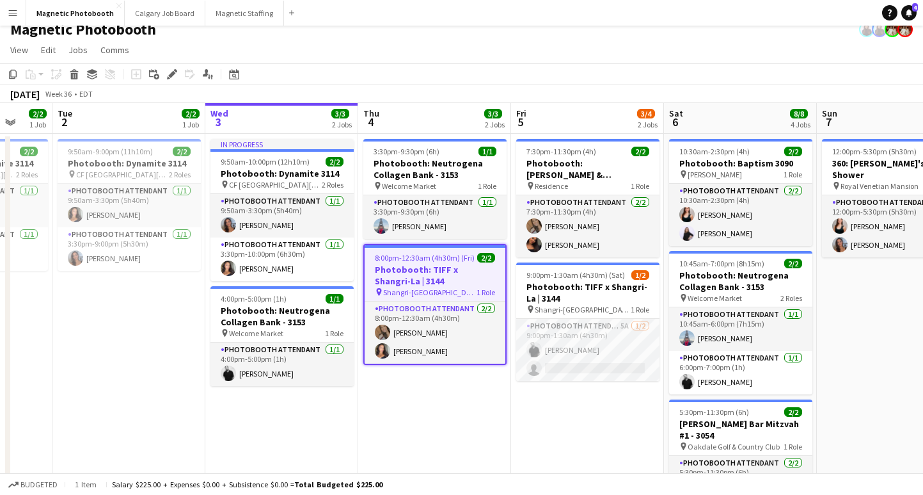
click at [133, 338] on app-date-cell "9:50am-9:00pm (11h10m) 2/2 Photobooth: Dynamite 3114 pin [GEOGRAPHIC_DATA][PERS…" at bounding box center [128, 408] width 153 height 548
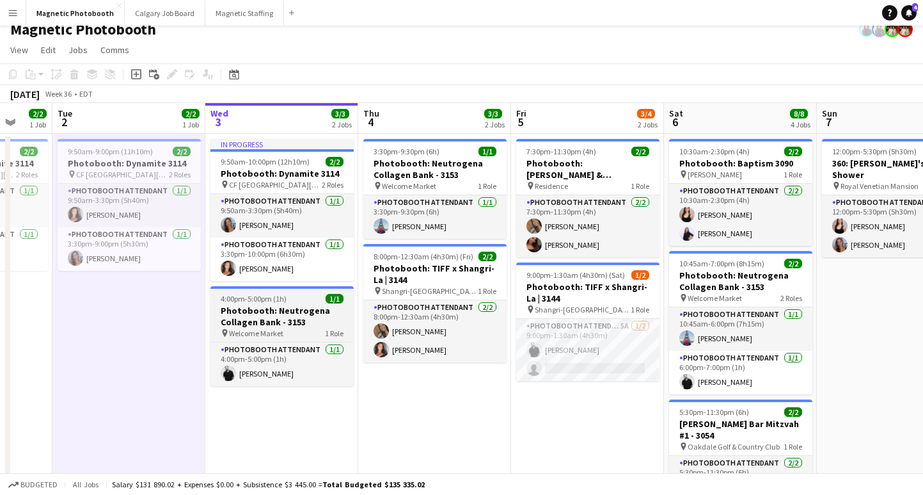
click at [286, 308] on h3 "Photobooth: Neutrogena Collagen Bank - 3153" at bounding box center [282, 316] width 143 height 23
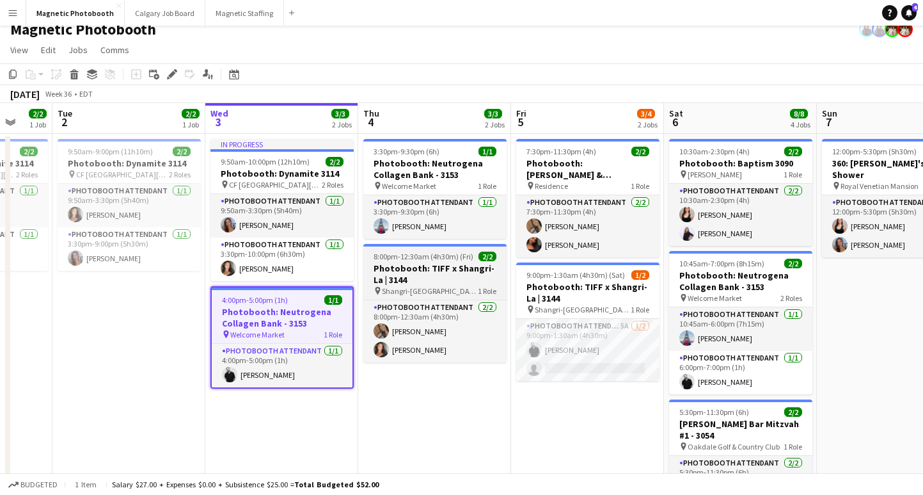
click at [459, 260] on span "8:00pm-12:30am (4h30m) (Fri)" at bounding box center [424, 256] width 100 height 10
